Goal: Transaction & Acquisition: Subscribe to service/newsletter

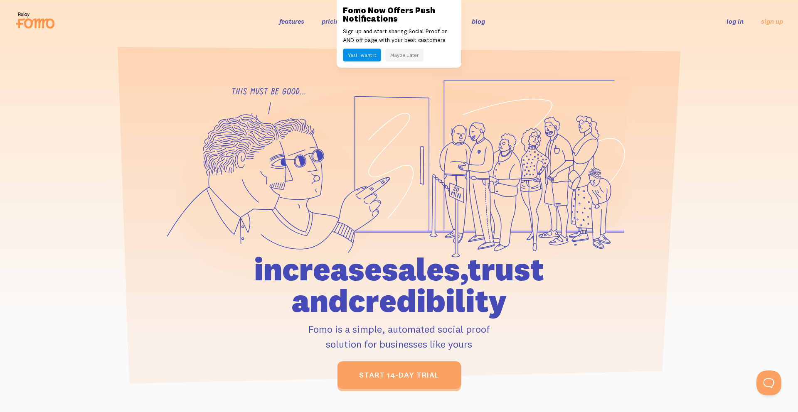
click at [369, 57] on button "Yes! I want it" at bounding box center [362, 55] width 38 height 13
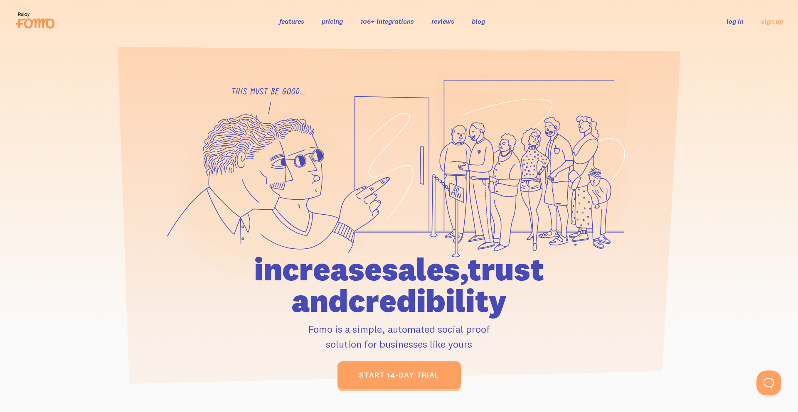
click at [440, 23] on link "reviews" at bounding box center [442, 21] width 23 height 8
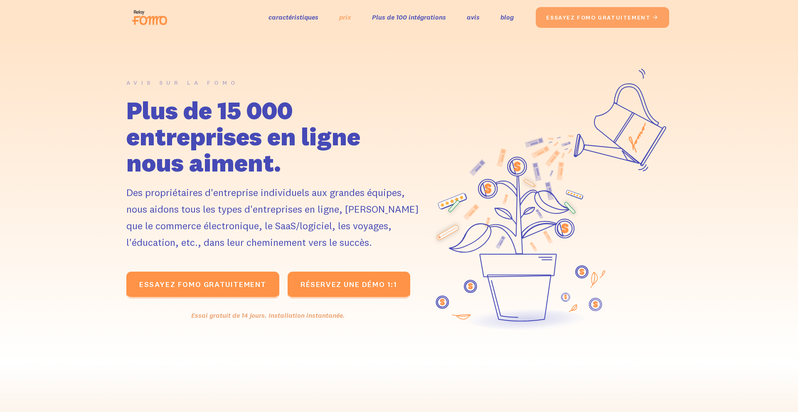
click at [347, 20] on font "prix" at bounding box center [345, 17] width 12 height 8
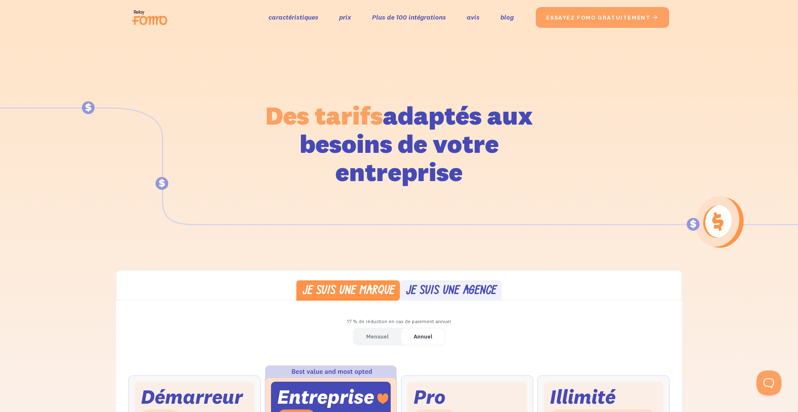
click at [374, 341] on div "Mensuel" at bounding box center [377, 337] width 22 height 12
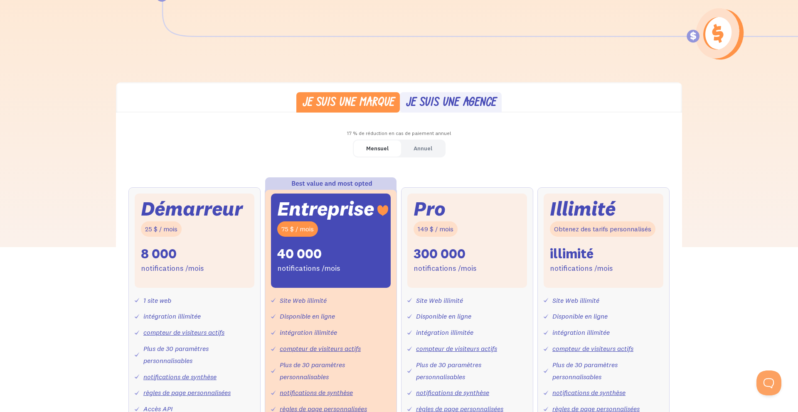
scroll to position [189, 0]
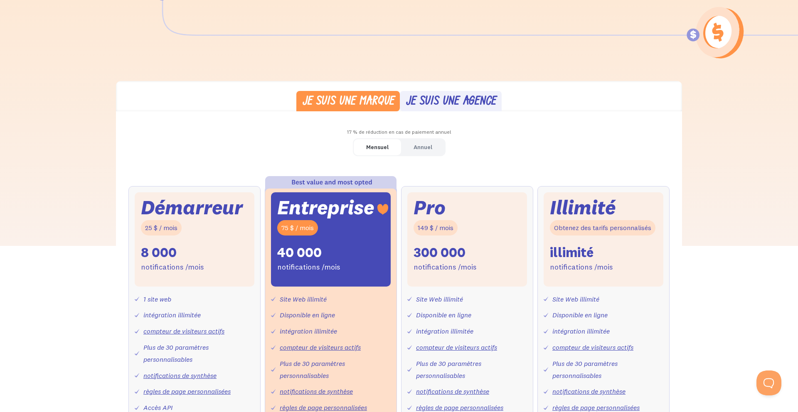
click at [469, 107] on font "Je suis une agence" at bounding box center [451, 101] width 90 height 13
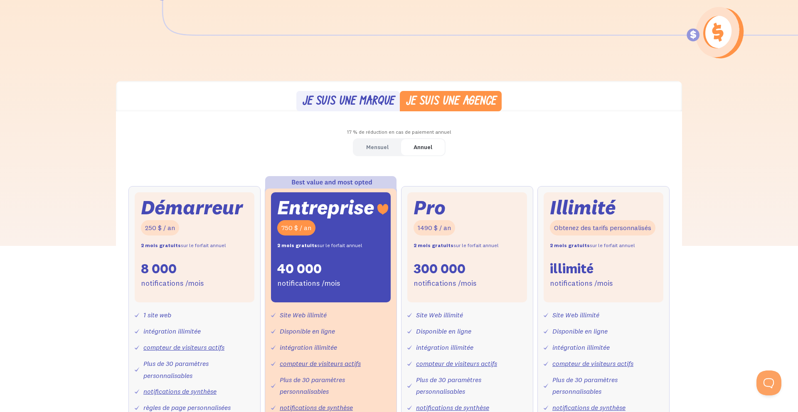
click at [380, 103] on font "Je suis une marque" at bounding box center [348, 101] width 92 height 13
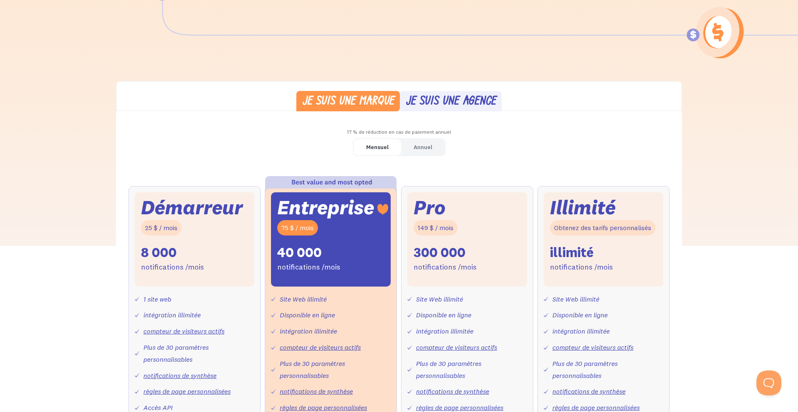
click at [231, 237] on div "Démarreur 25 $ / mois 8 000 notifications /mois" at bounding box center [195, 239] width 120 height 94
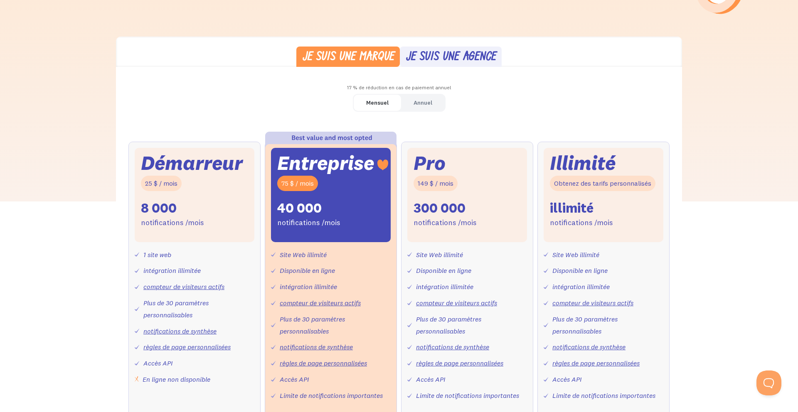
scroll to position [0, 0]
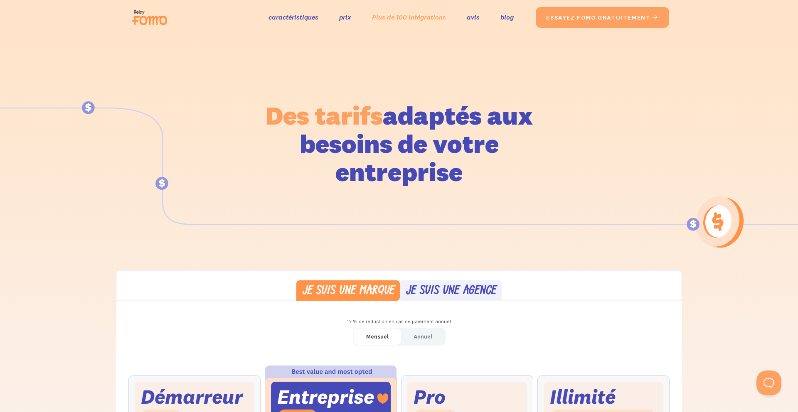
click at [406, 18] on font "Plus de 100 intégrations" at bounding box center [409, 17] width 74 height 8
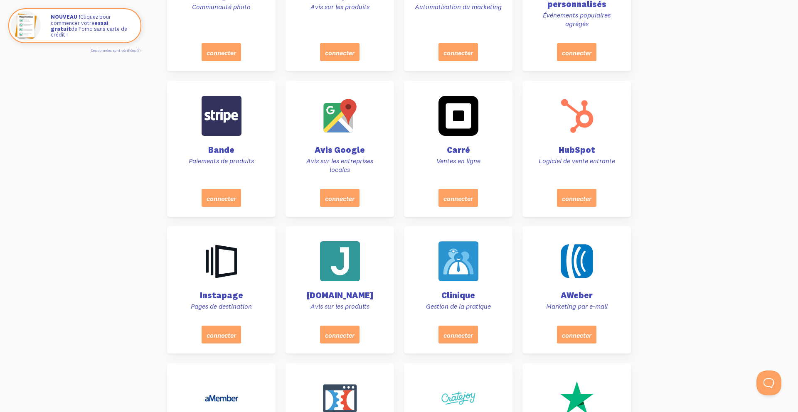
scroll to position [686, 0]
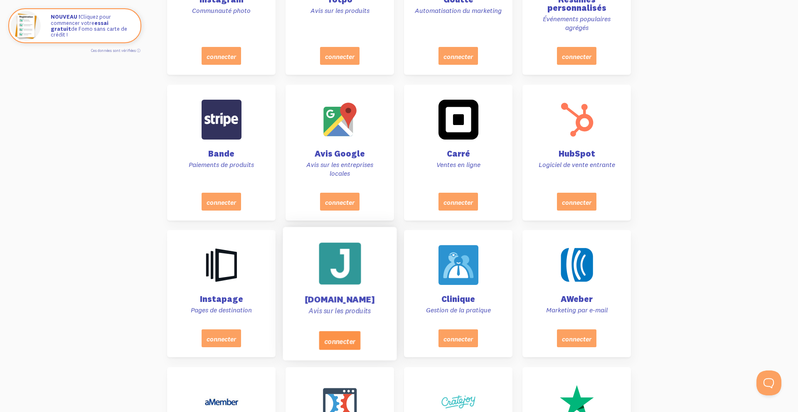
click at [346, 339] on font "connecter" at bounding box center [339, 341] width 31 height 9
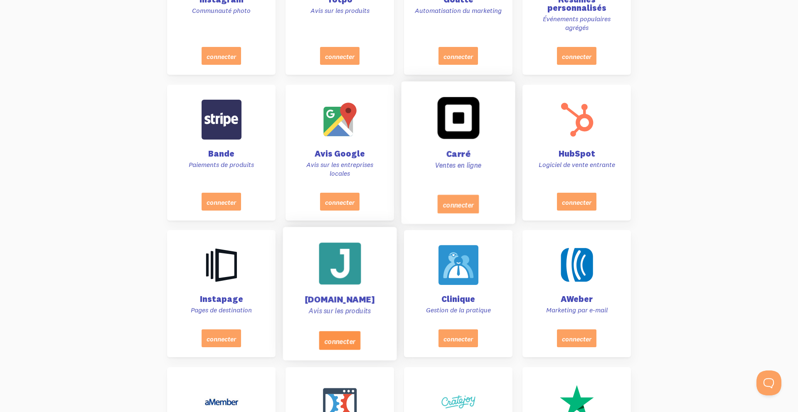
click at [431, 203] on div "connecter" at bounding box center [458, 203] width 93 height 19
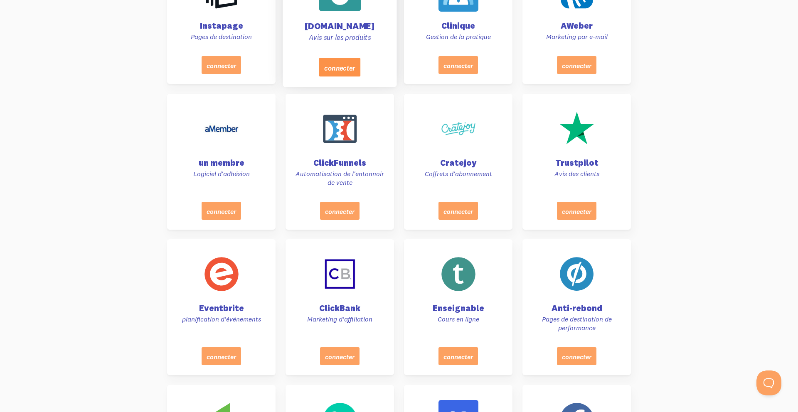
scroll to position [963, 0]
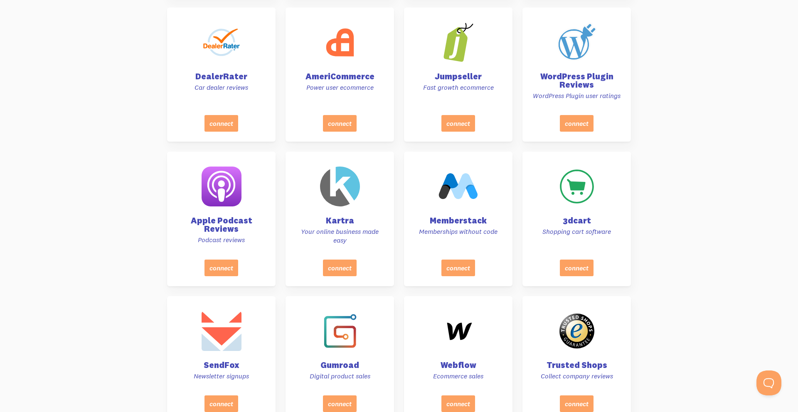
scroll to position [3227, 0]
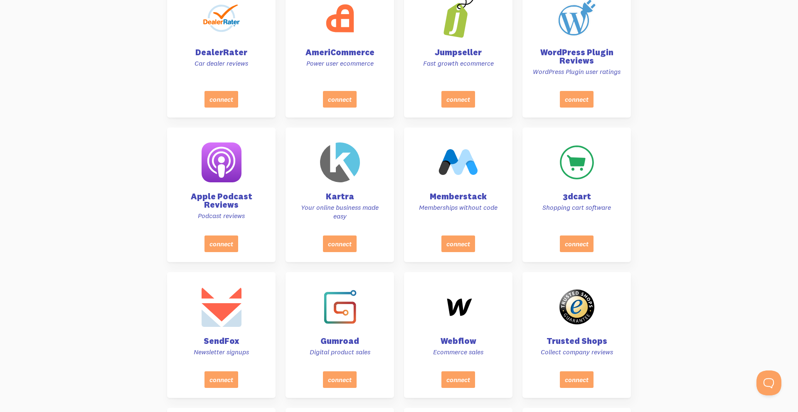
click at [403, 189] on div "Memberstack Memberships without code connect" at bounding box center [458, 195] width 118 height 135
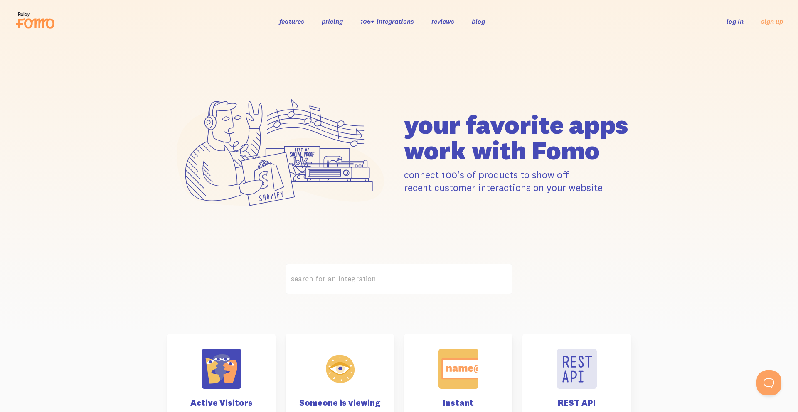
scroll to position [0, 0]
click at [434, 22] on link "reviews" at bounding box center [442, 21] width 23 height 8
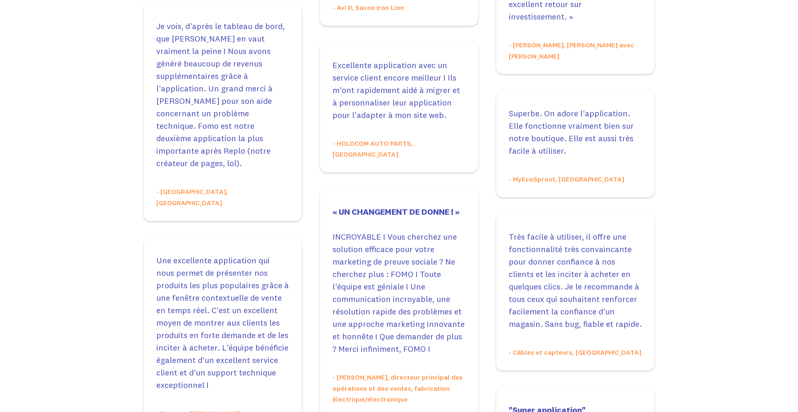
scroll to position [876, 0]
click at [310, 240] on div "[PERSON_NAME] vers l'élément (nid) « [PERSON_NAME], de l'équipe Fomo, a fait to…" at bounding box center [399, 405] width 510 height 1125
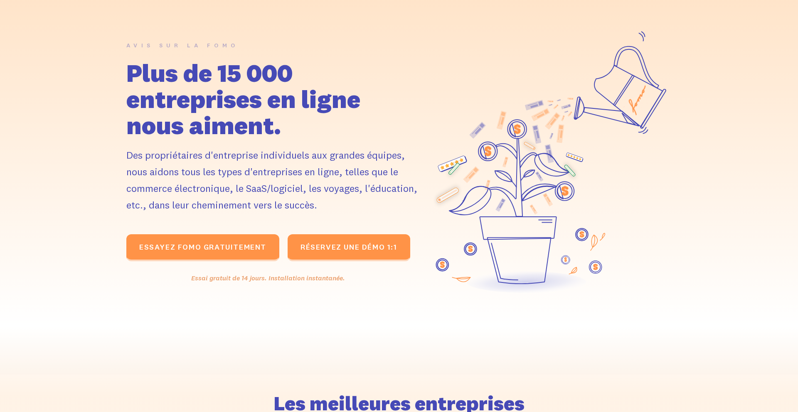
scroll to position [0, 0]
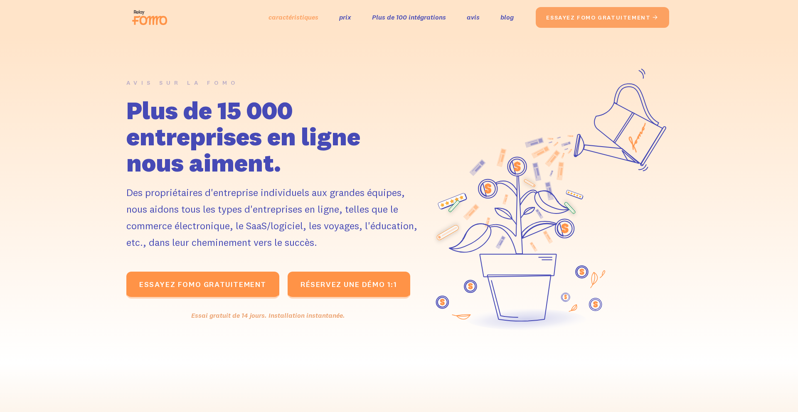
click at [300, 15] on font "caractéristiques" at bounding box center [293, 17] width 50 height 8
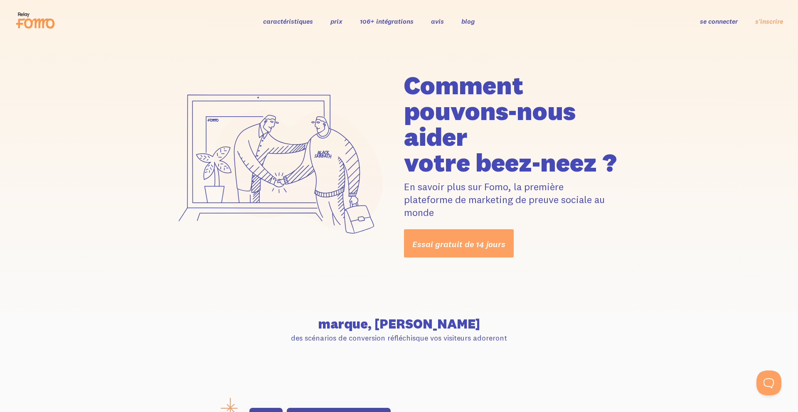
click at [339, 23] on font "prix" at bounding box center [336, 21] width 12 height 8
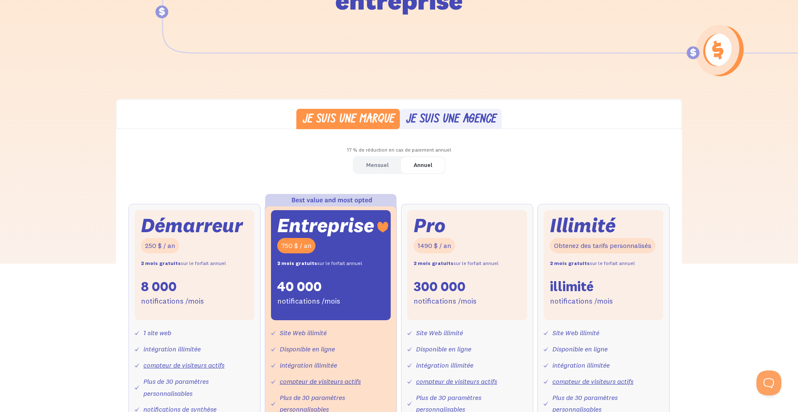
scroll to position [25, 0]
